Goal: Transaction & Acquisition: Book appointment/travel/reservation

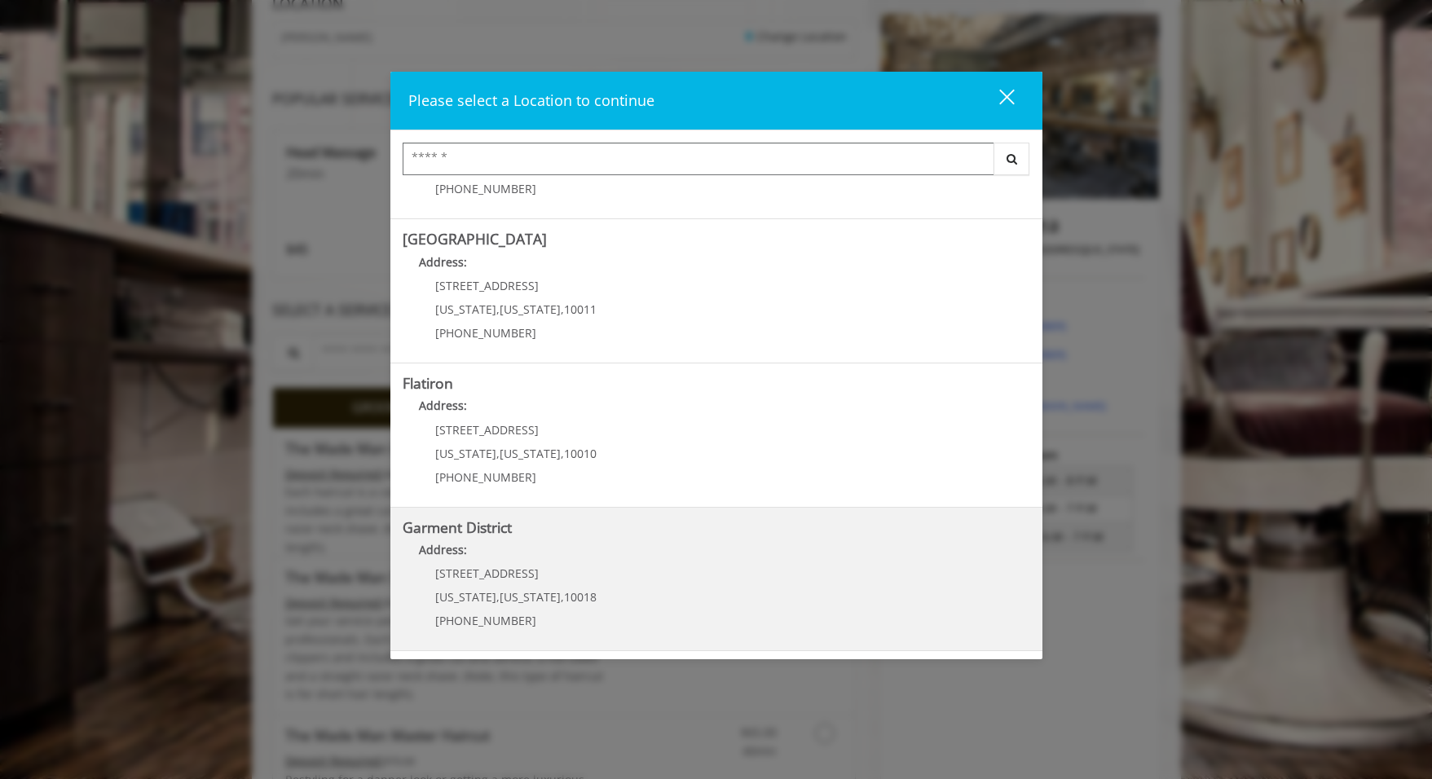
scroll to position [489, 0]
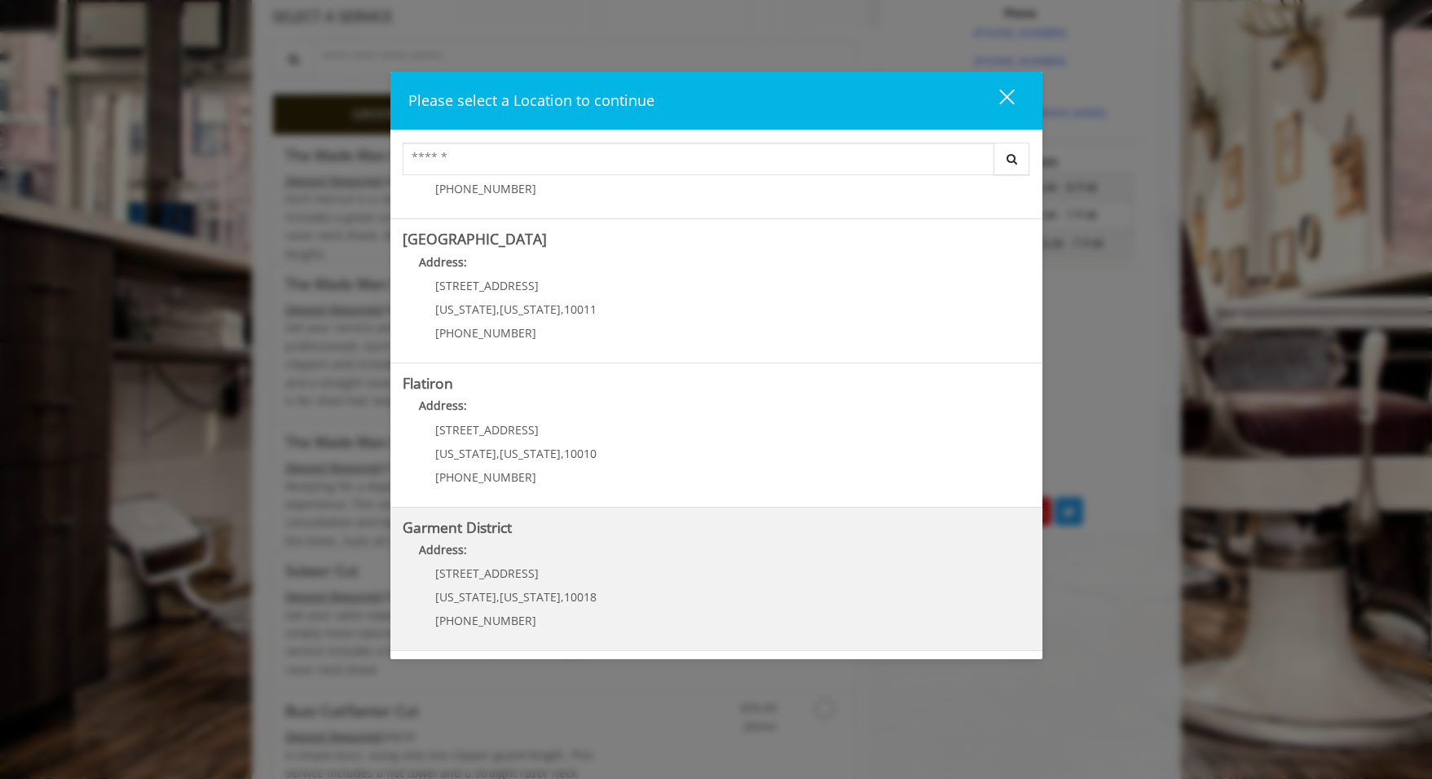
click at [709, 563] on District "Address:" at bounding box center [717, 554] width 628 height 26
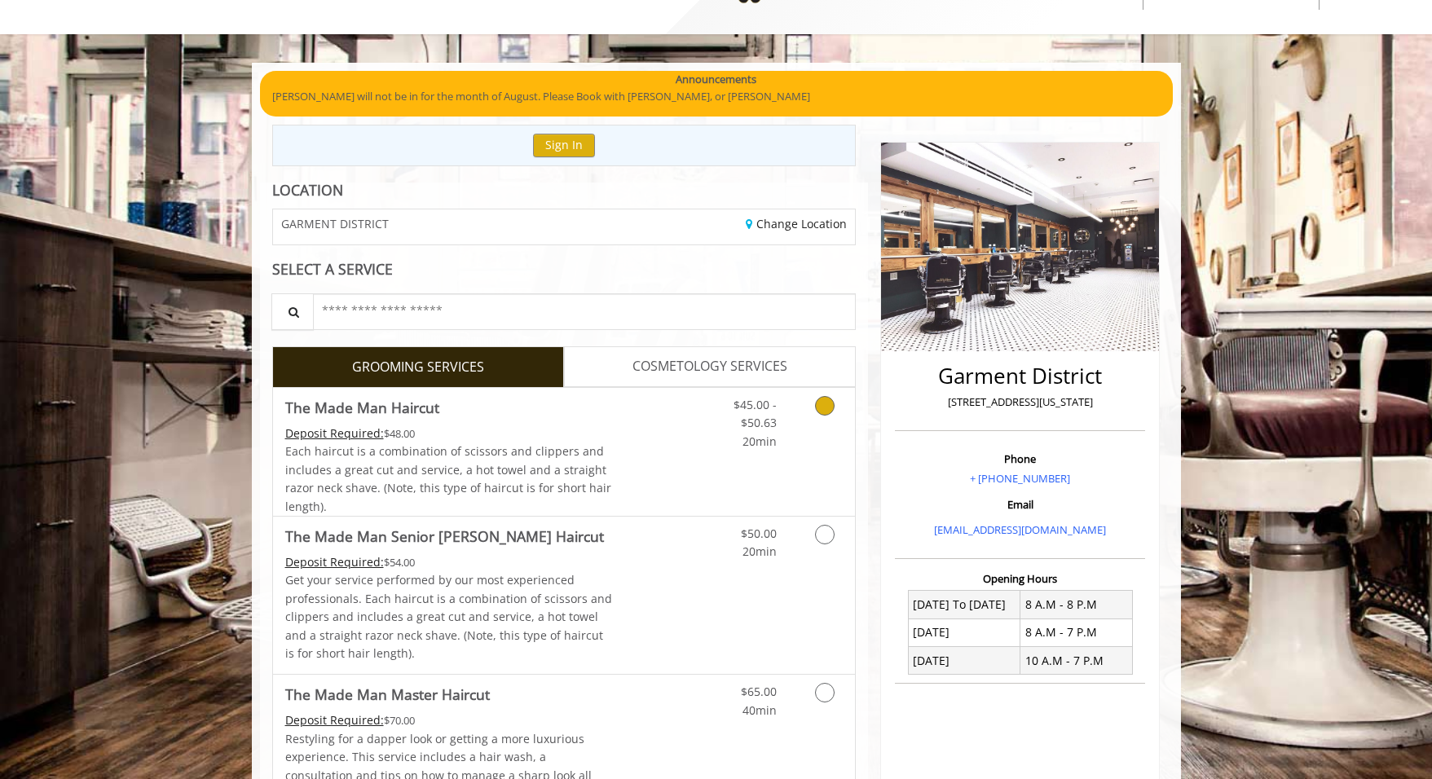
scroll to position [68, 0]
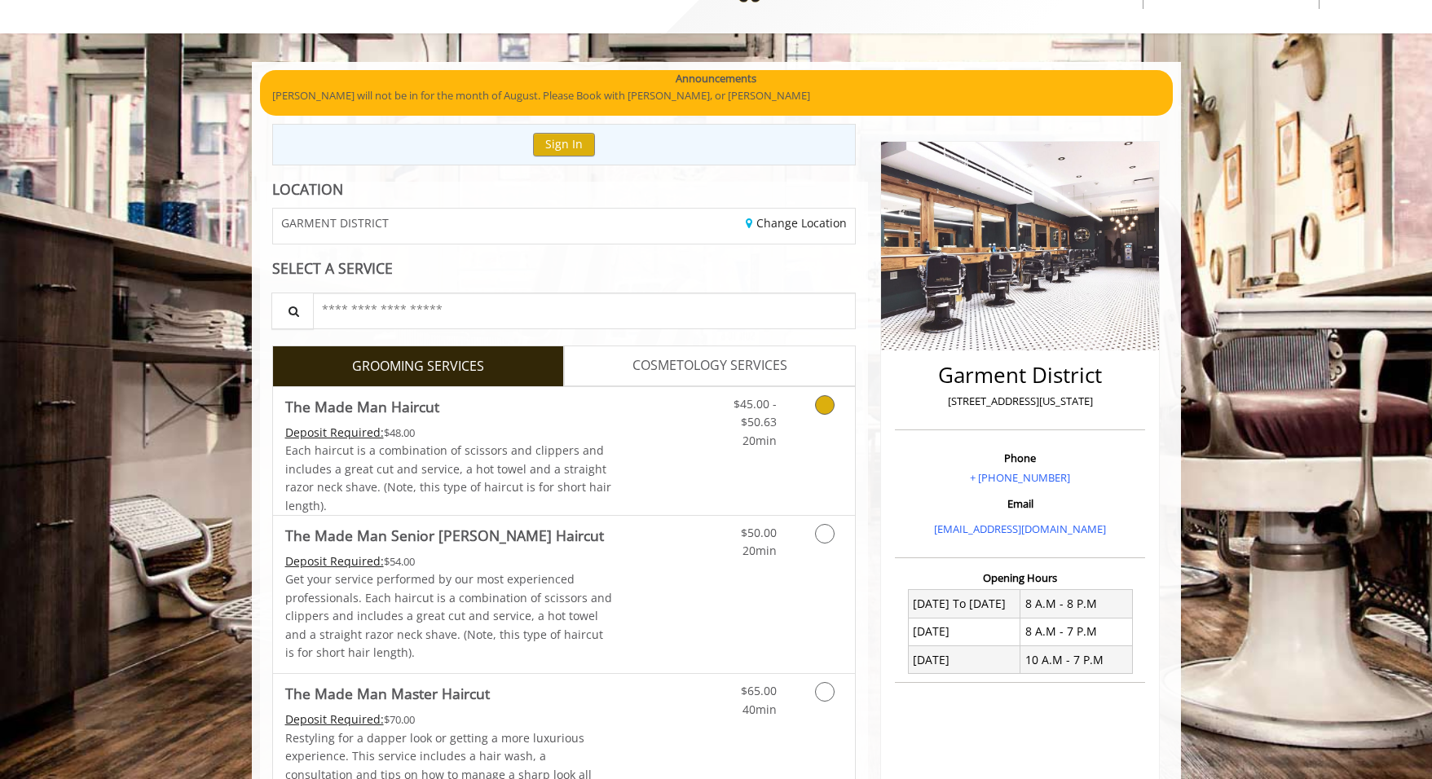
click at [820, 404] on icon "Grooming services" at bounding box center [825, 405] width 20 height 20
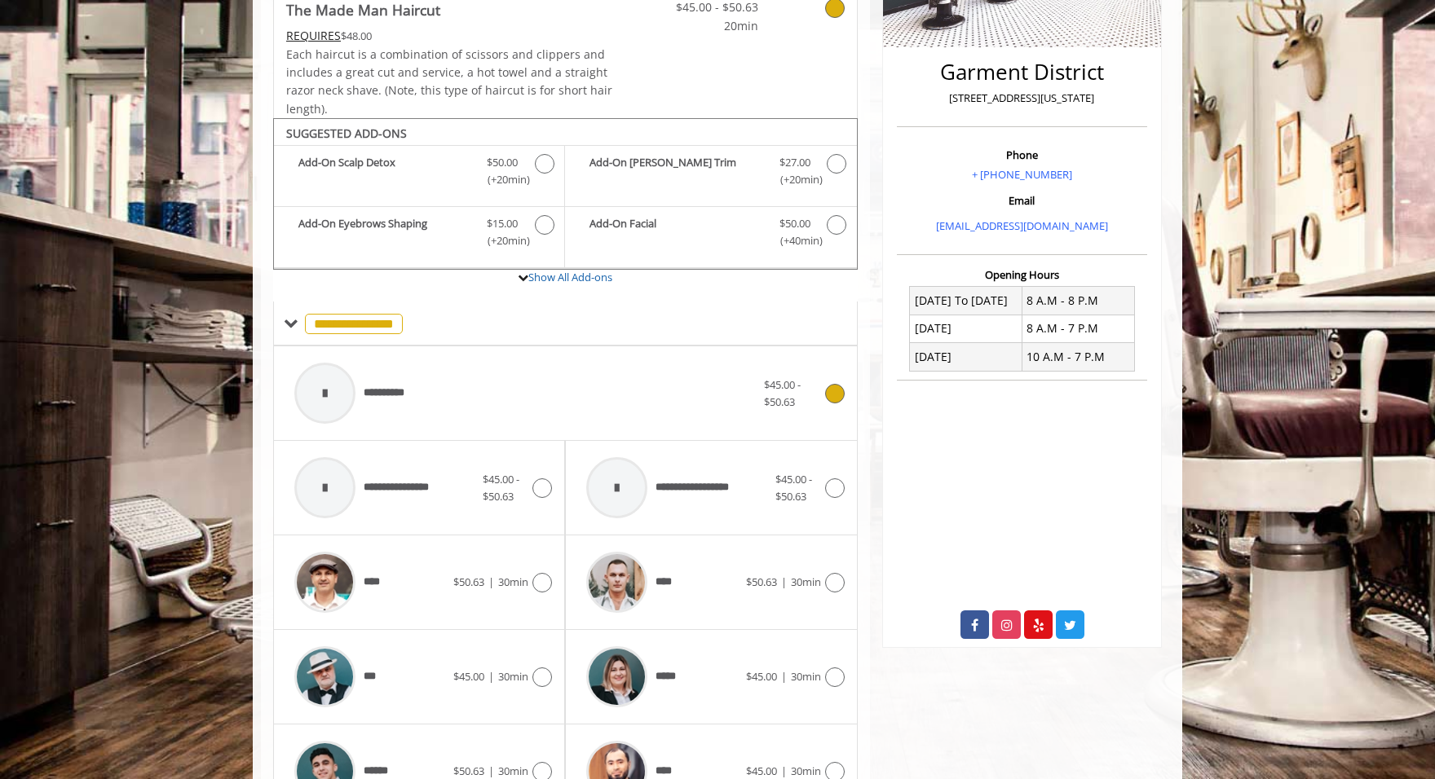
scroll to position [489, 0]
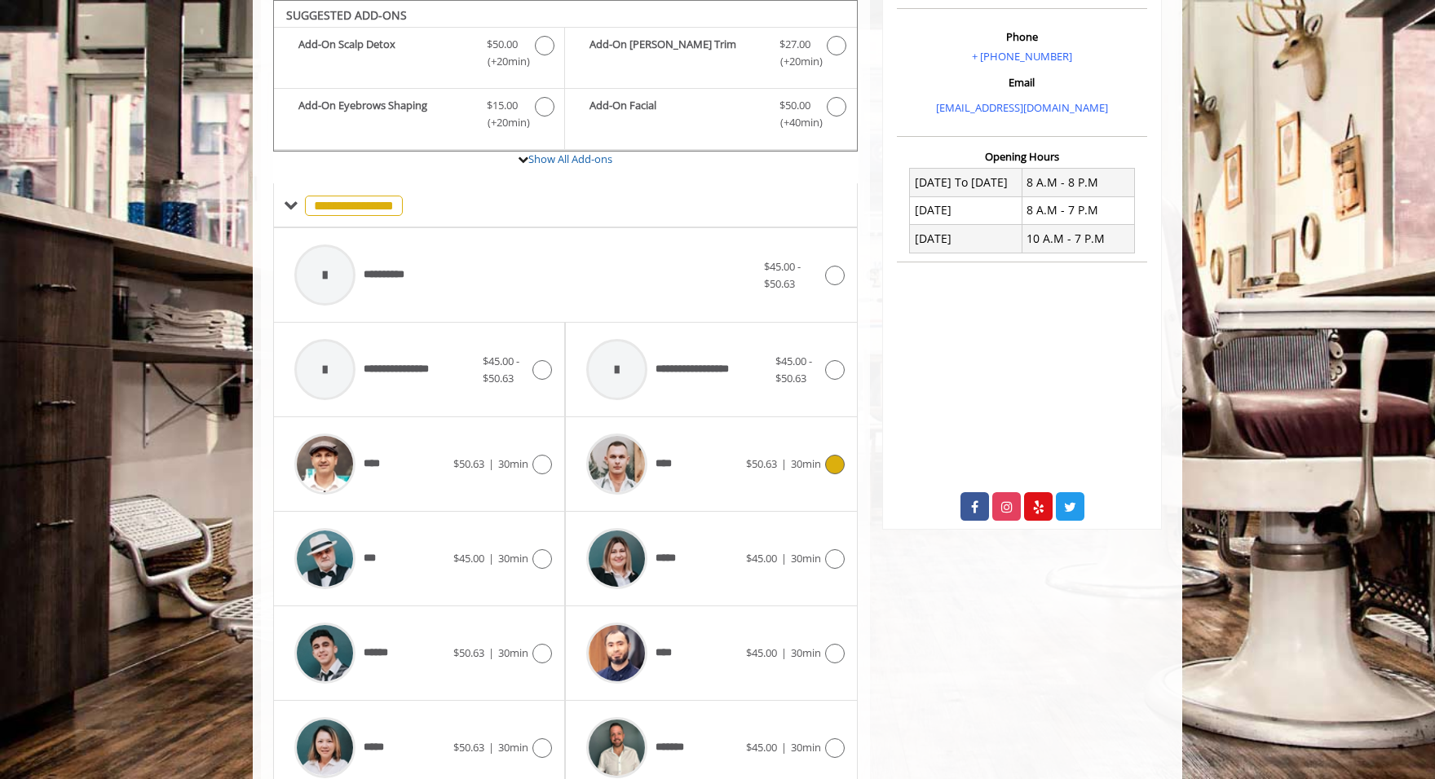
click at [832, 467] on icon at bounding box center [835, 465] width 20 height 20
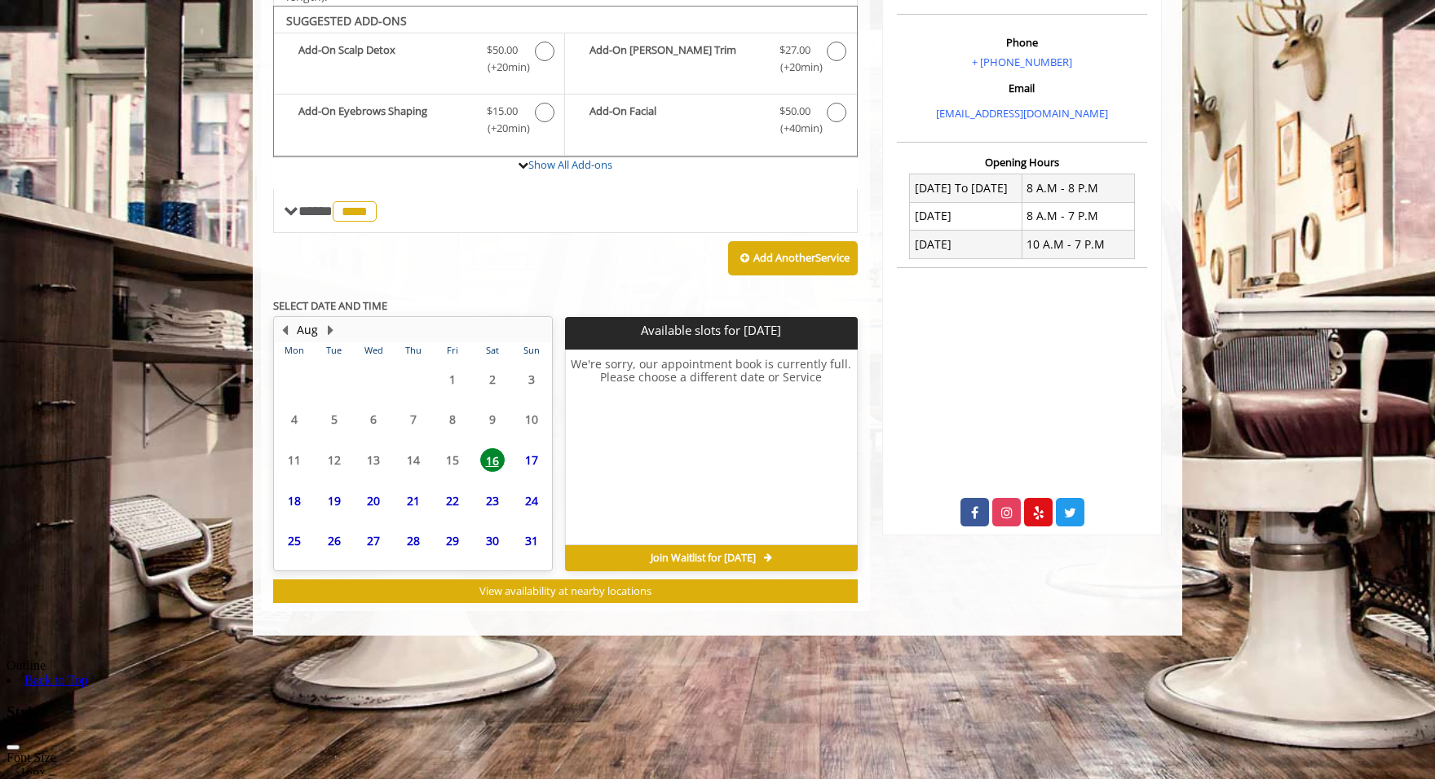
scroll to position [355, 0]
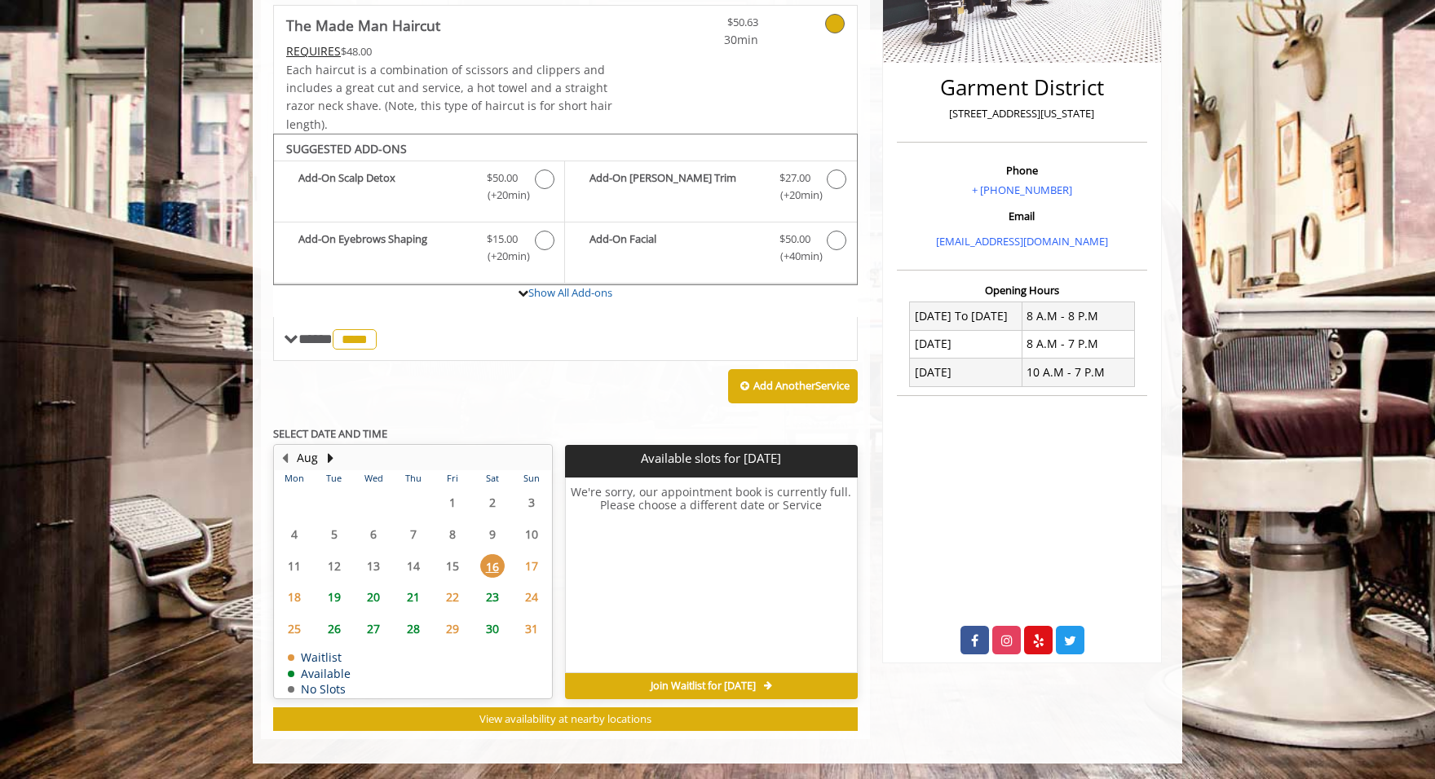
click at [375, 598] on span "20" at bounding box center [373, 597] width 24 height 24
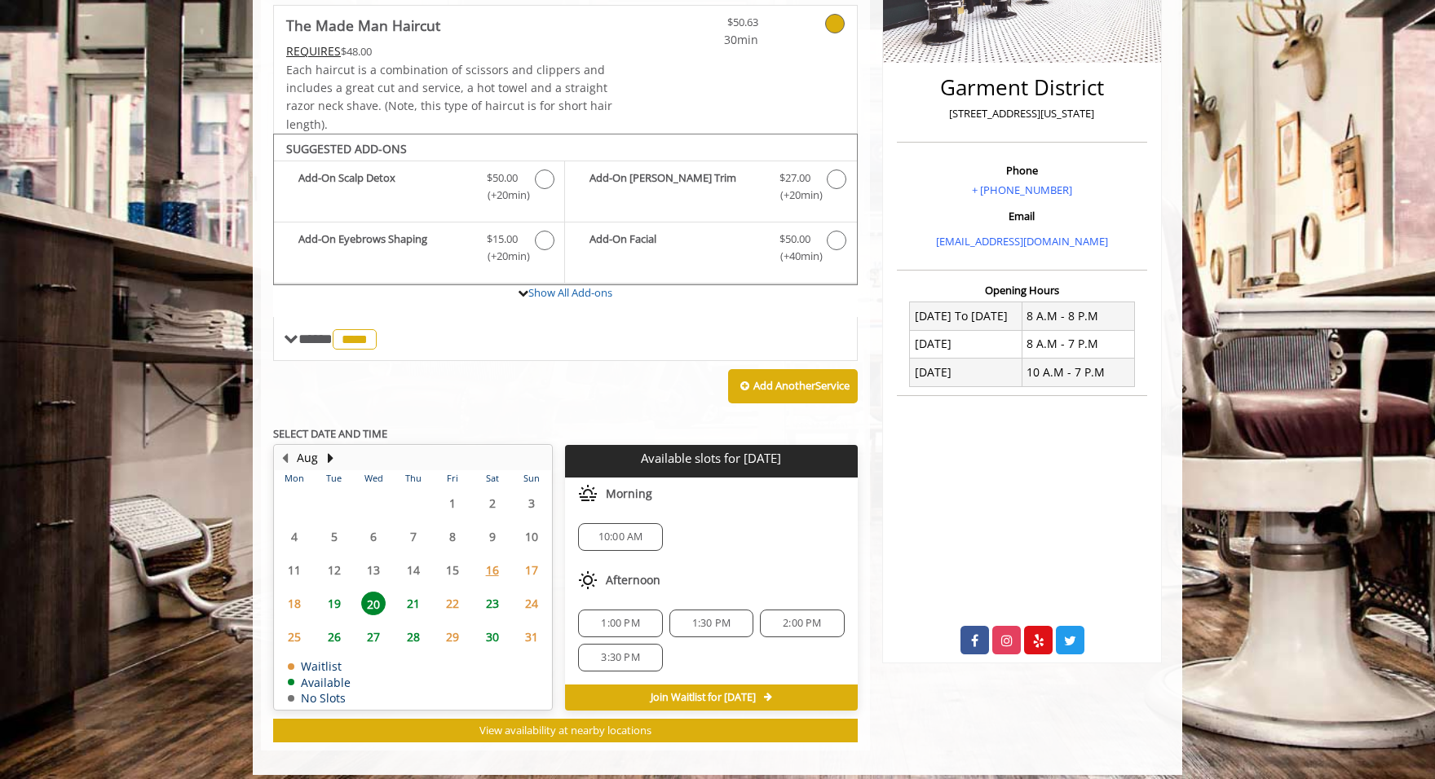
scroll to position [367, 0]
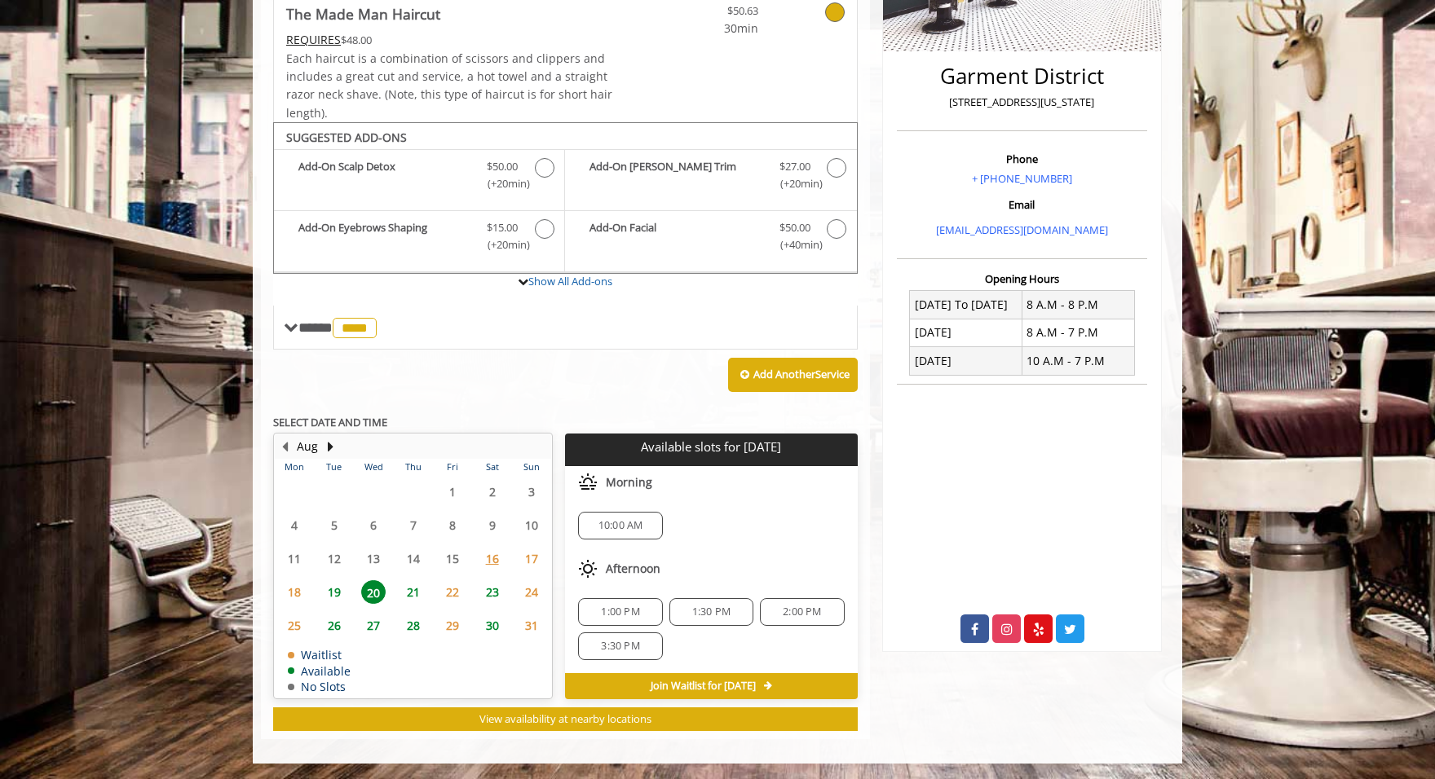
click at [377, 629] on span "27" at bounding box center [373, 626] width 24 height 24
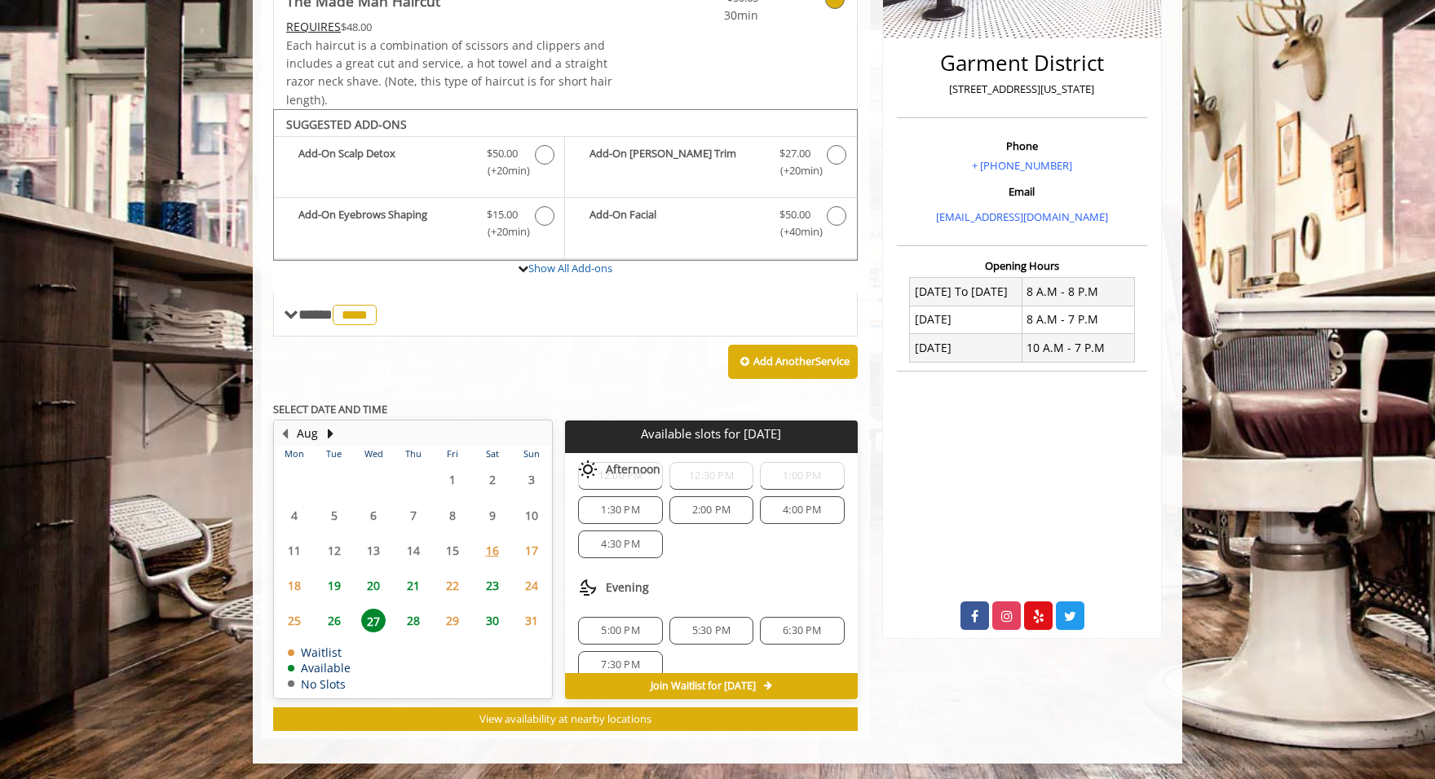
scroll to position [210, 0]
click at [336, 588] on span "19" at bounding box center [334, 586] width 24 height 24
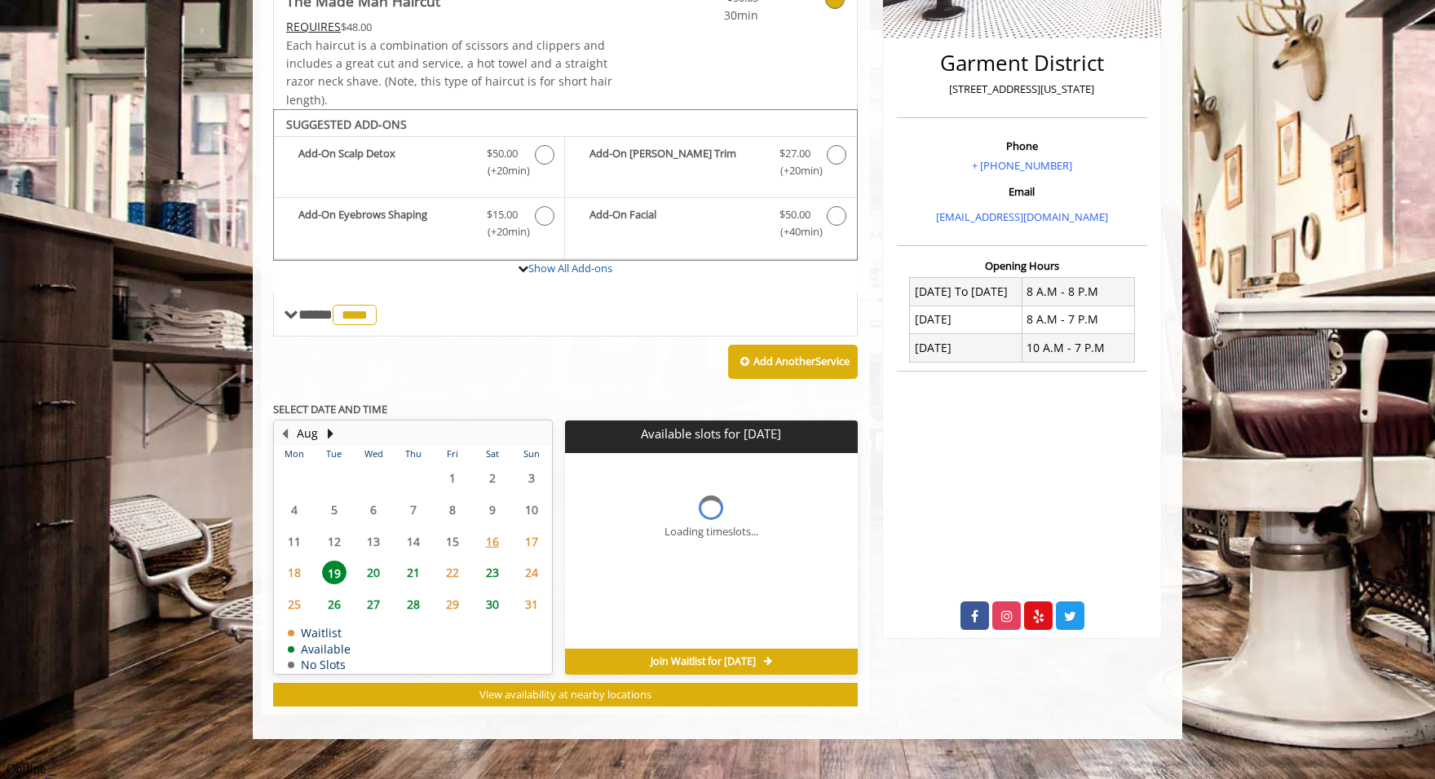
scroll to position [0, 0]
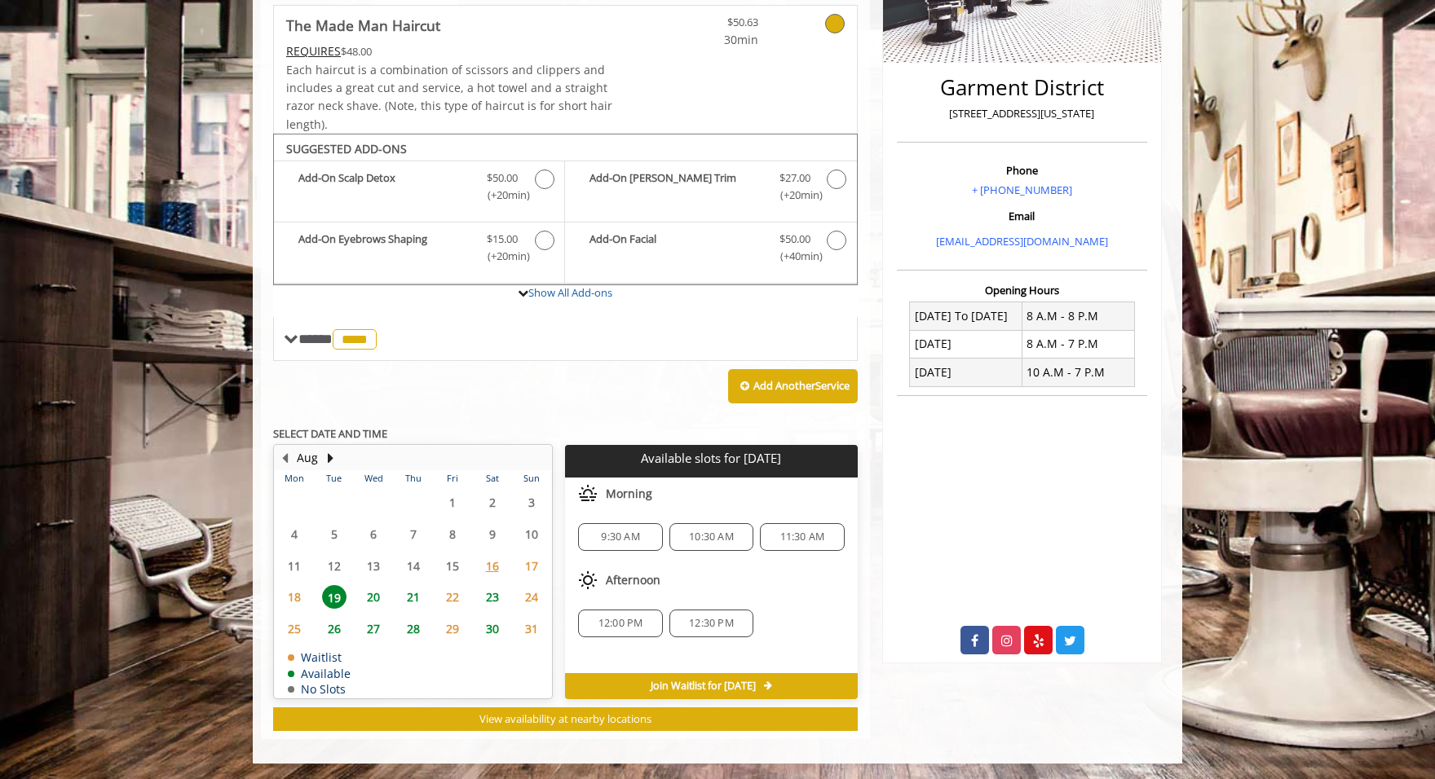
click at [337, 631] on span "26" at bounding box center [334, 629] width 24 height 24
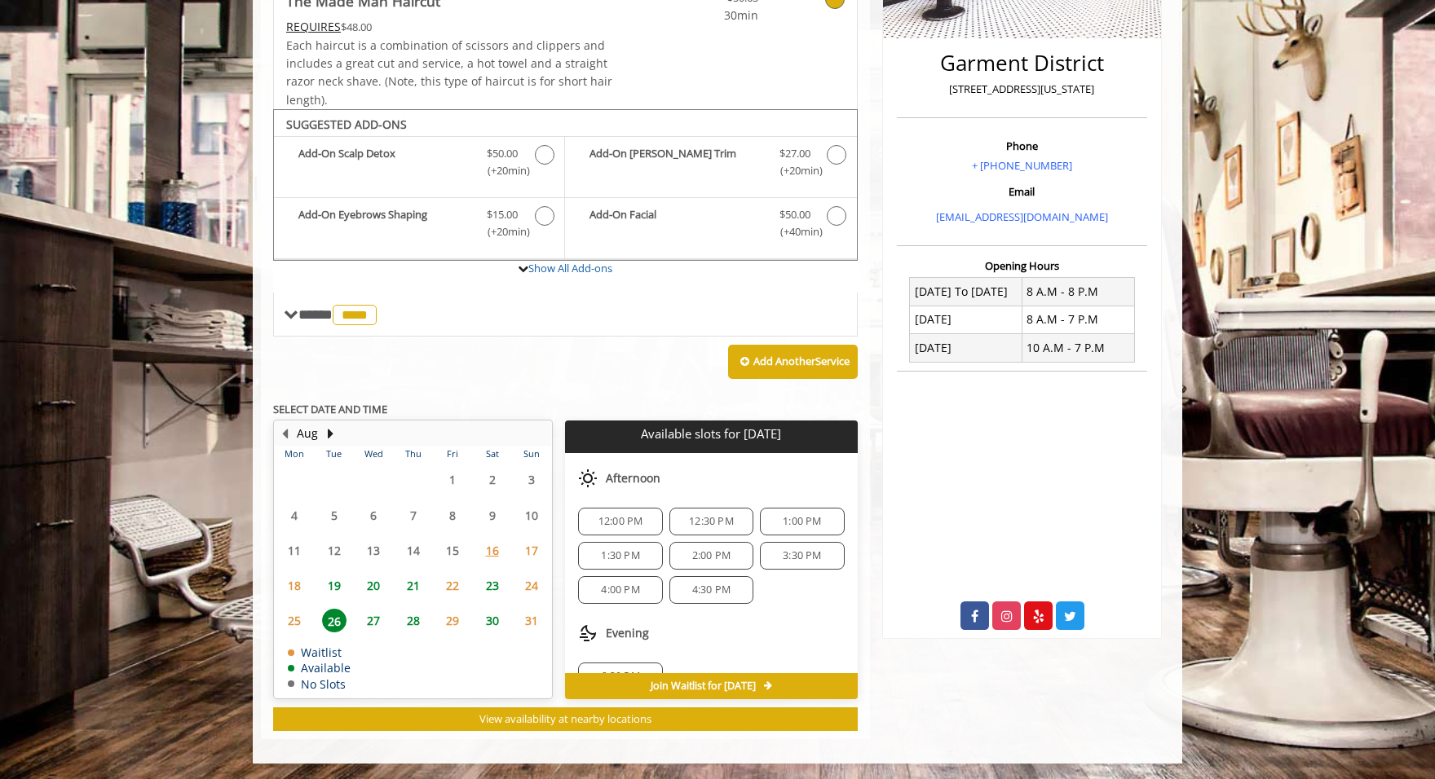
scroll to position [176, 0]
click at [630, 640] on span "6:30 PM" at bounding box center [620, 646] width 38 height 13
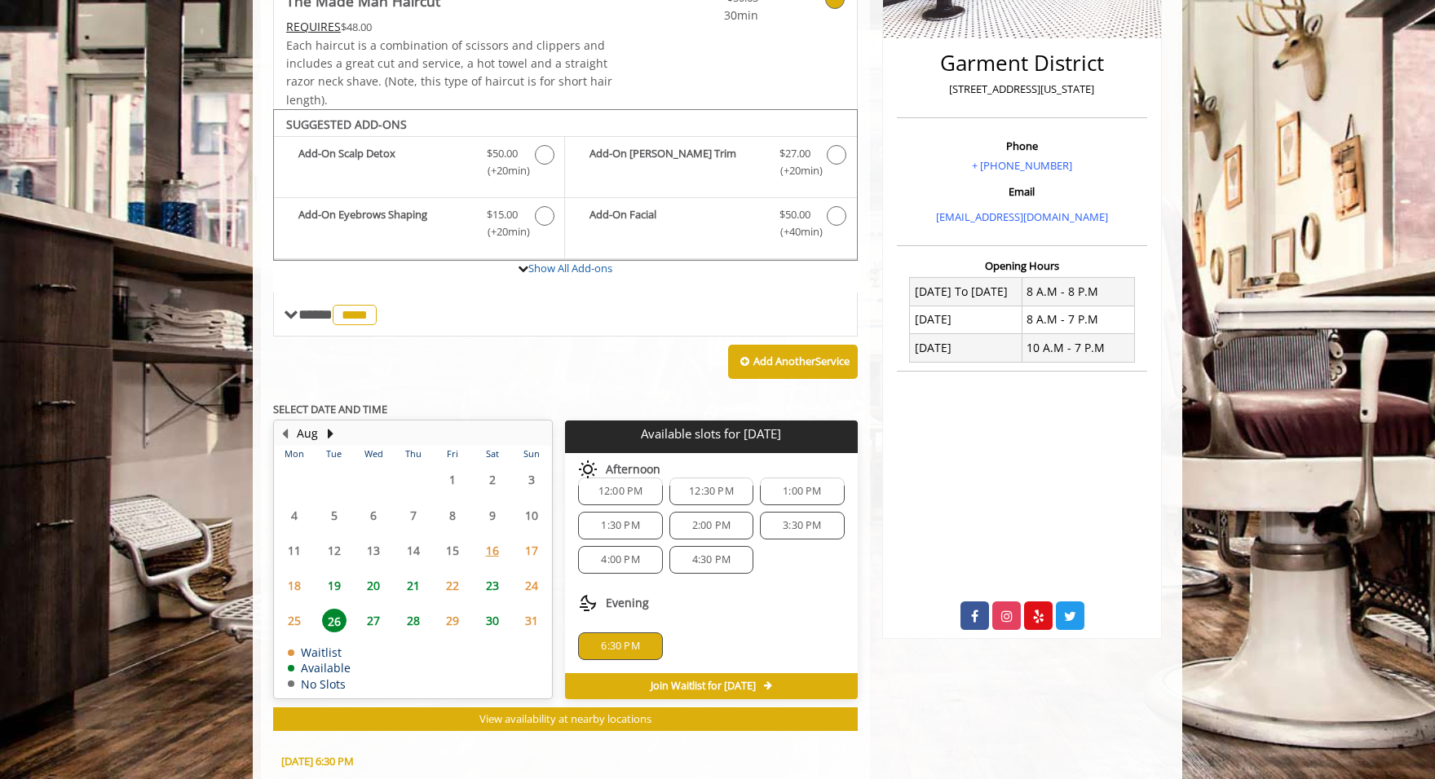
scroll to position [674, 0]
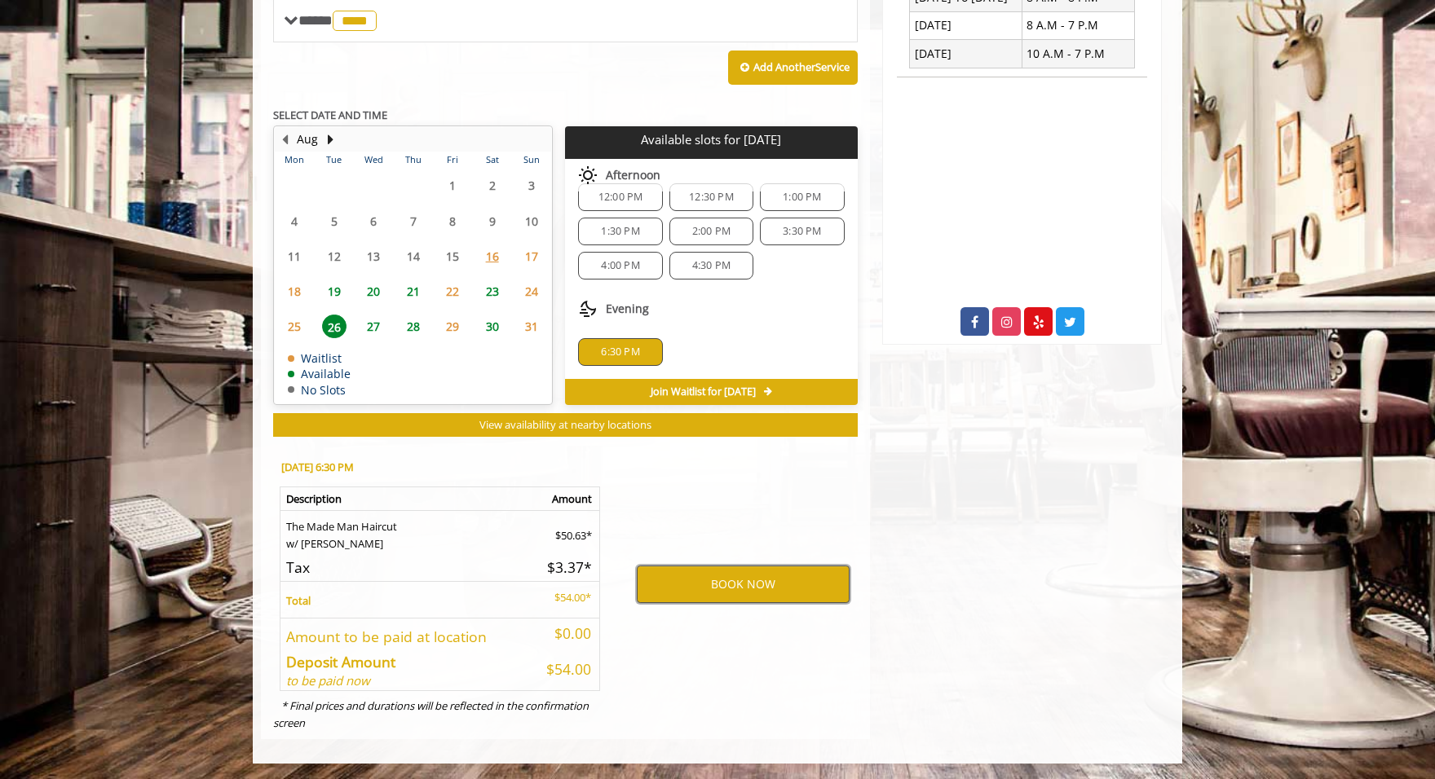
click at [707, 593] on button "BOOK NOW" at bounding box center [743, 585] width 213 height 38
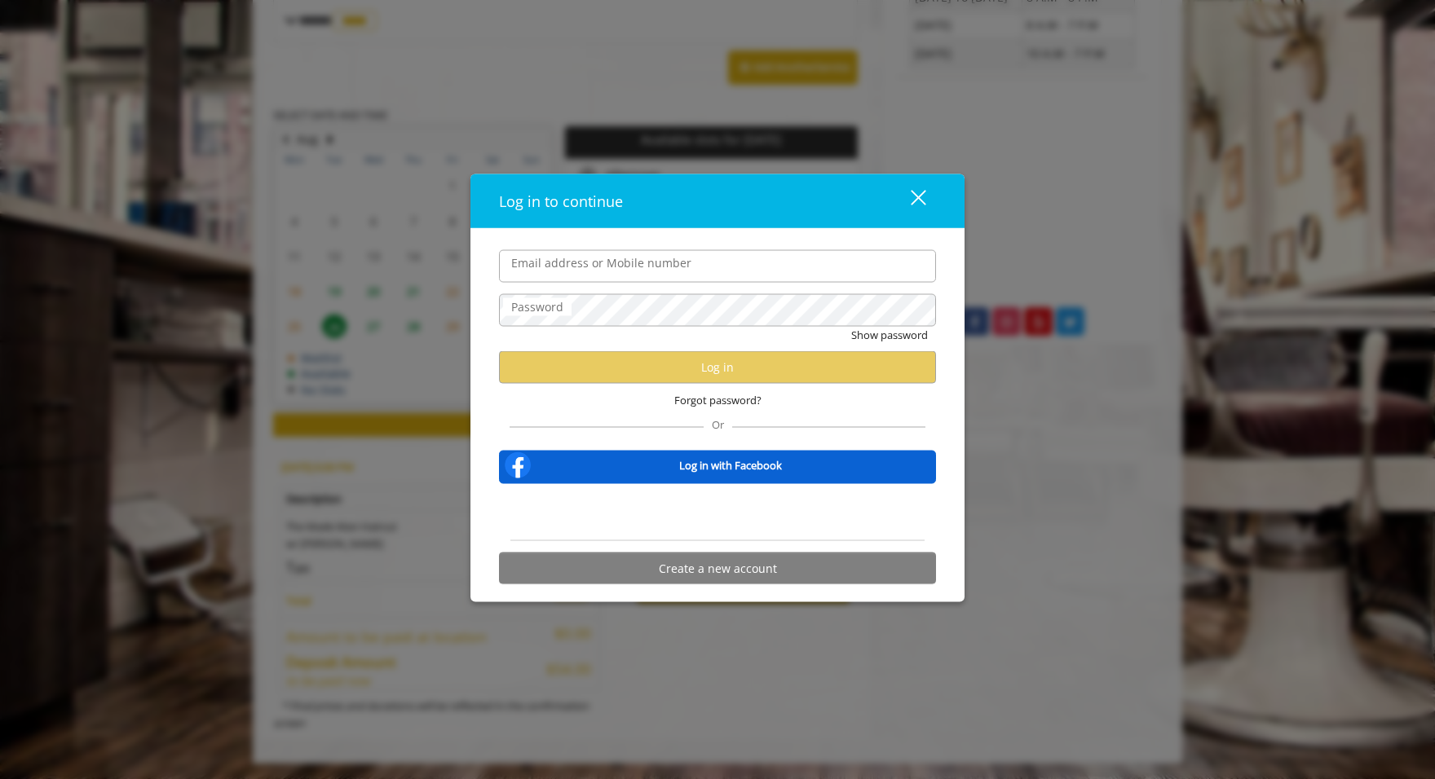
type input "**********"
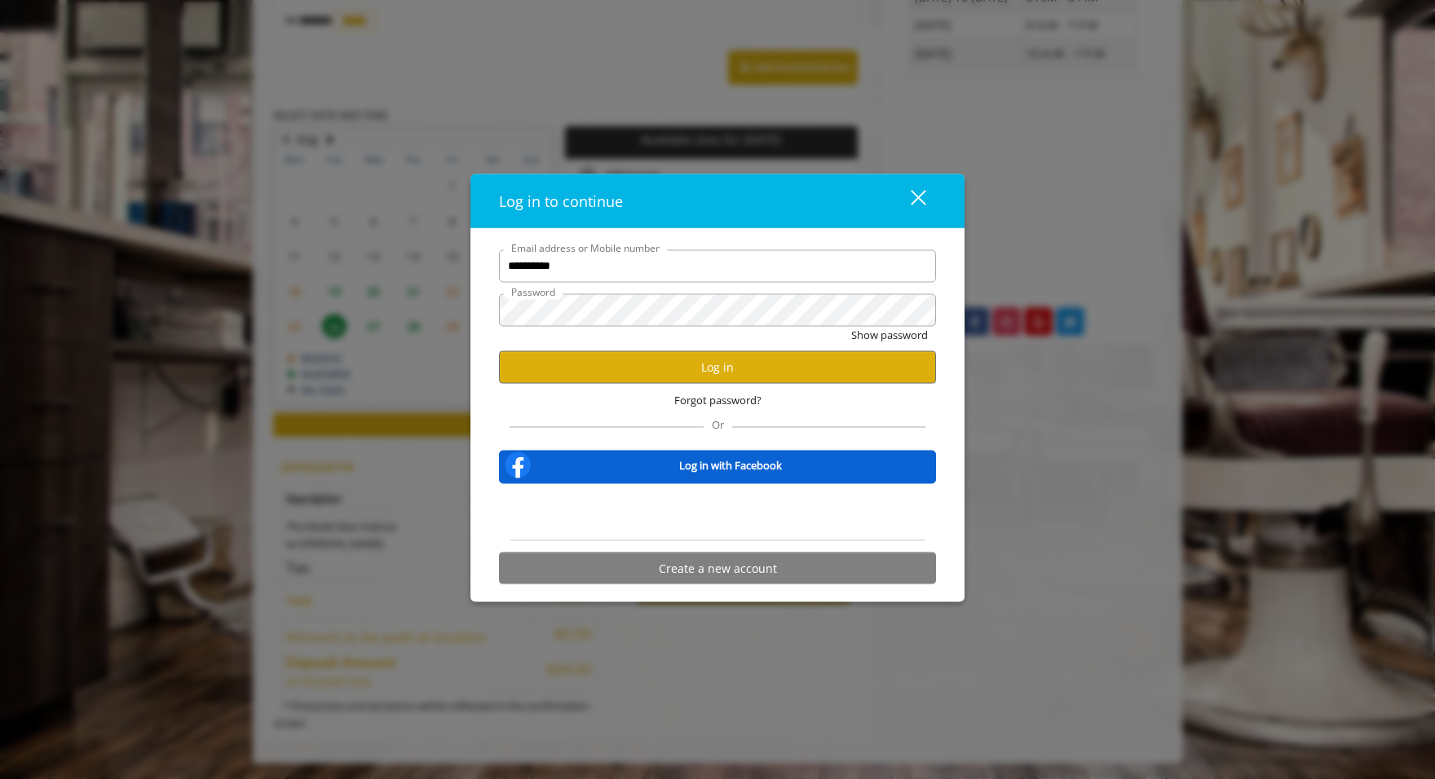
scroll to position [0, 0]
click at [710, 372] on button "Log in" at bounding box center [717, 367] width 437 height 32
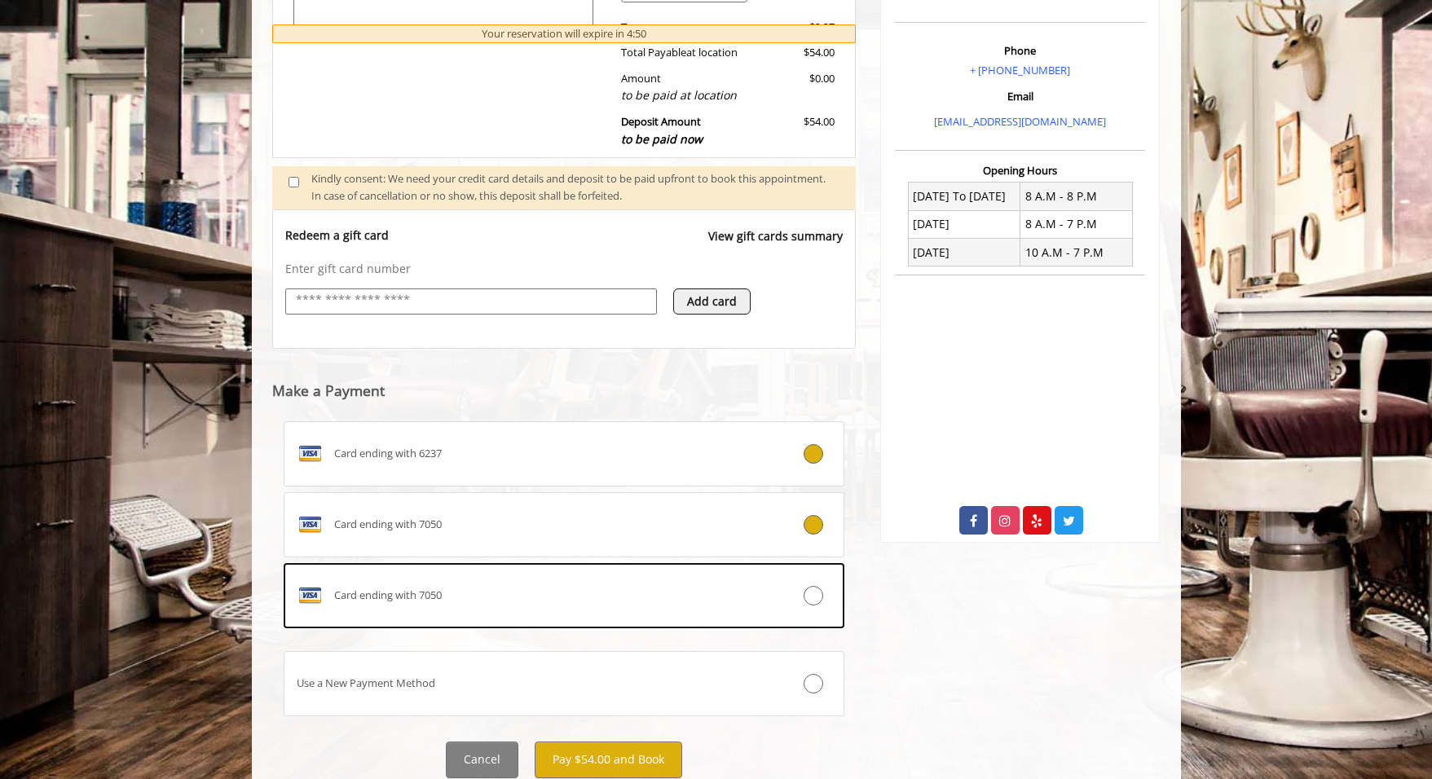
scroll to position [531, 0]
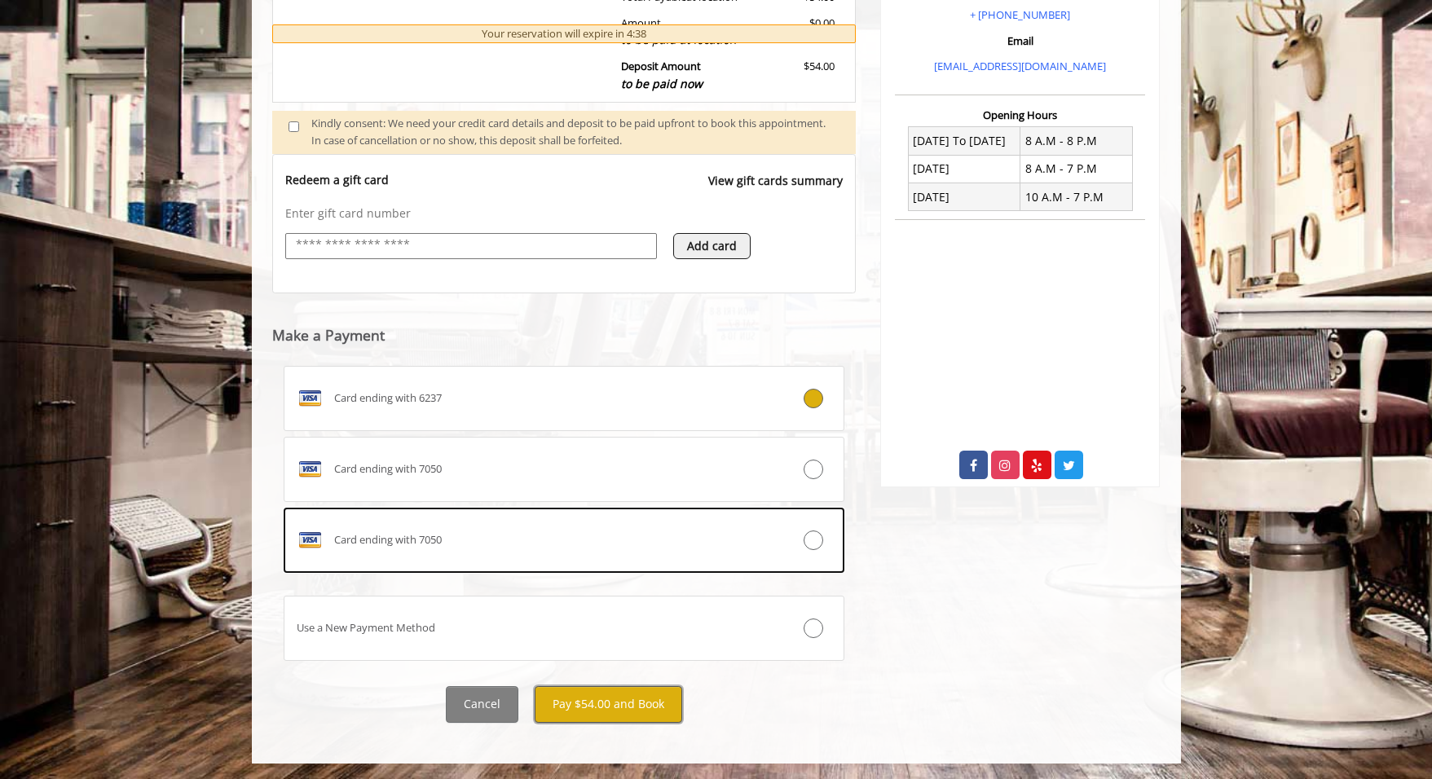
click at [576, 695] on button "Pay $54.00 and Book" at bounding box center [609, 704] width 148 height 37
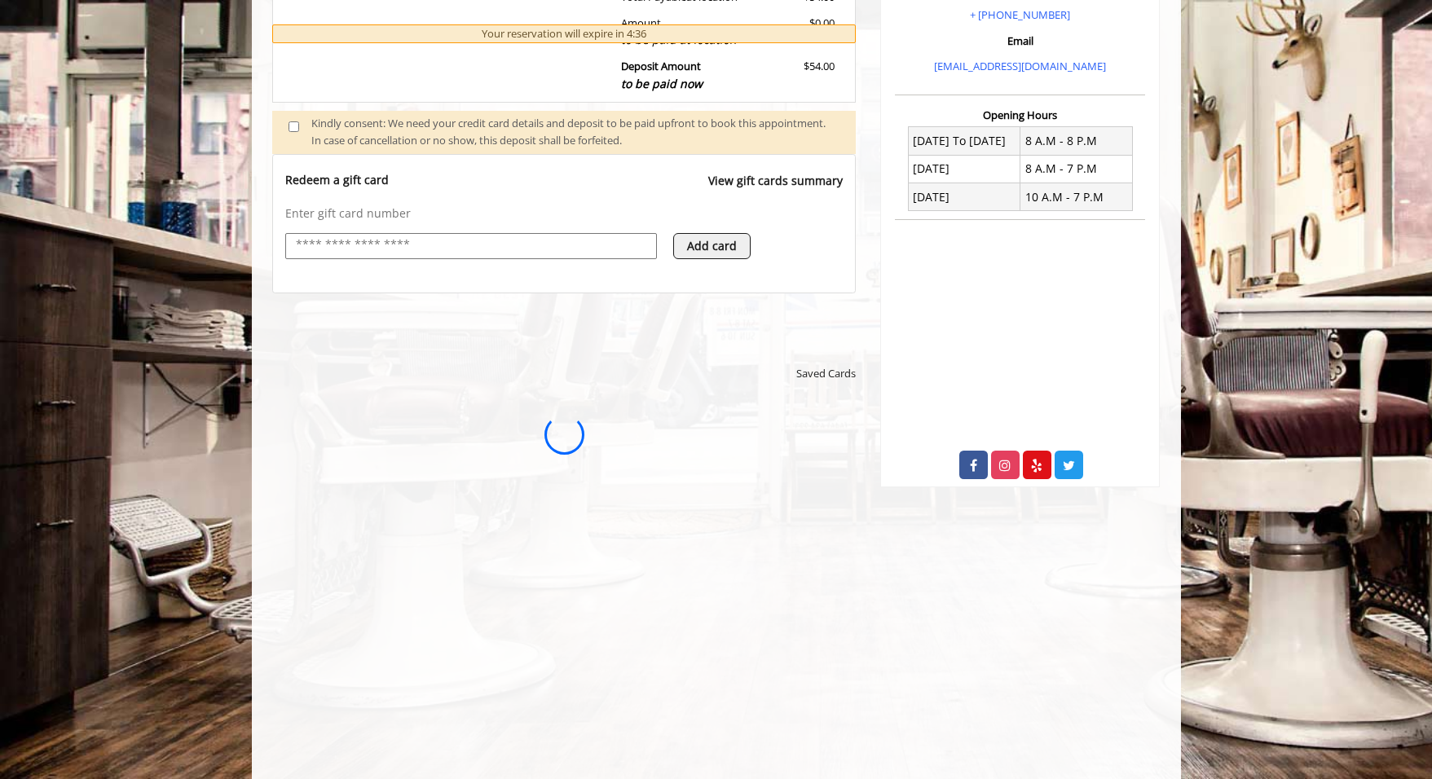
scroll to position [0, 0]
